Goal: Information Seeking & Learning: Learn about a topic

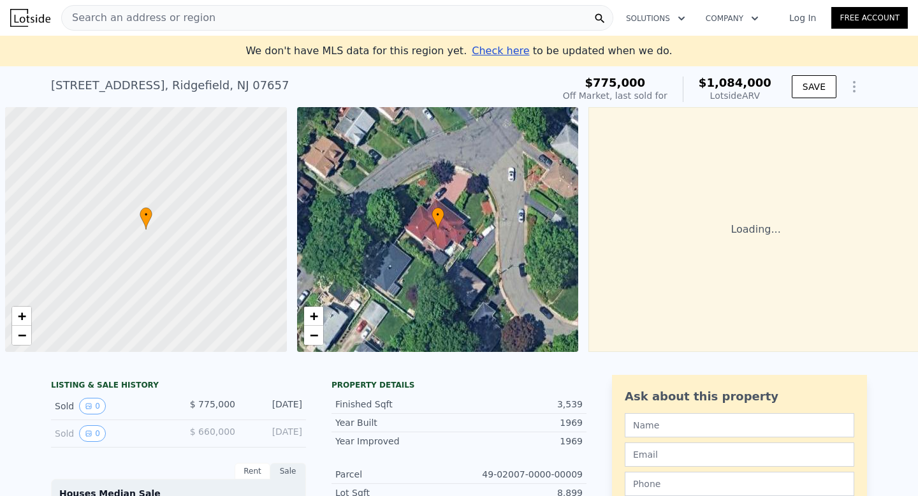
scroll to position [0, 5]
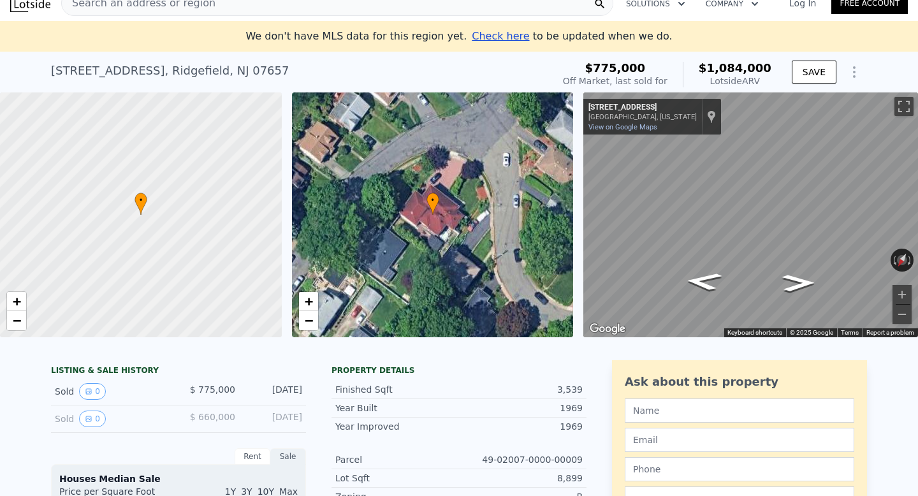
scroll to position [0, 0]
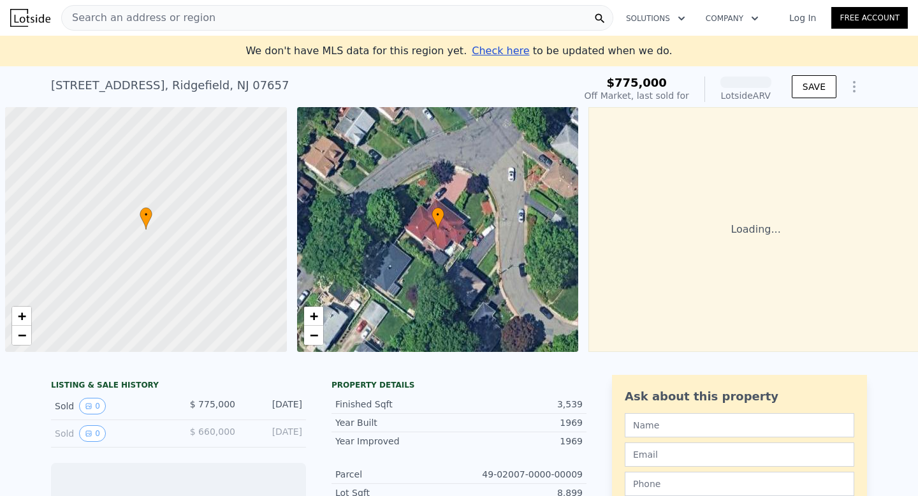
scroll to position [0, 5]
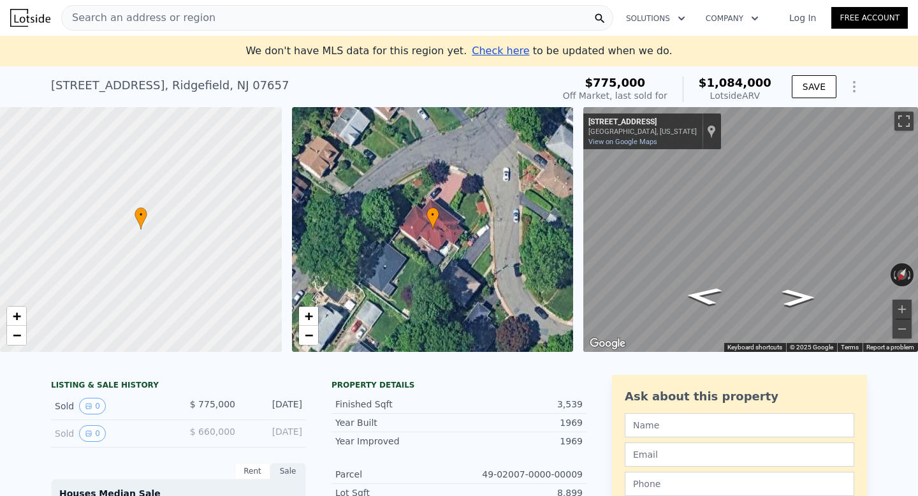
click at [852, 98] on button "Show Options" at bounding box center [853, 86] width 25 height 25
